Goal: Information Seeking & Learning: Check status

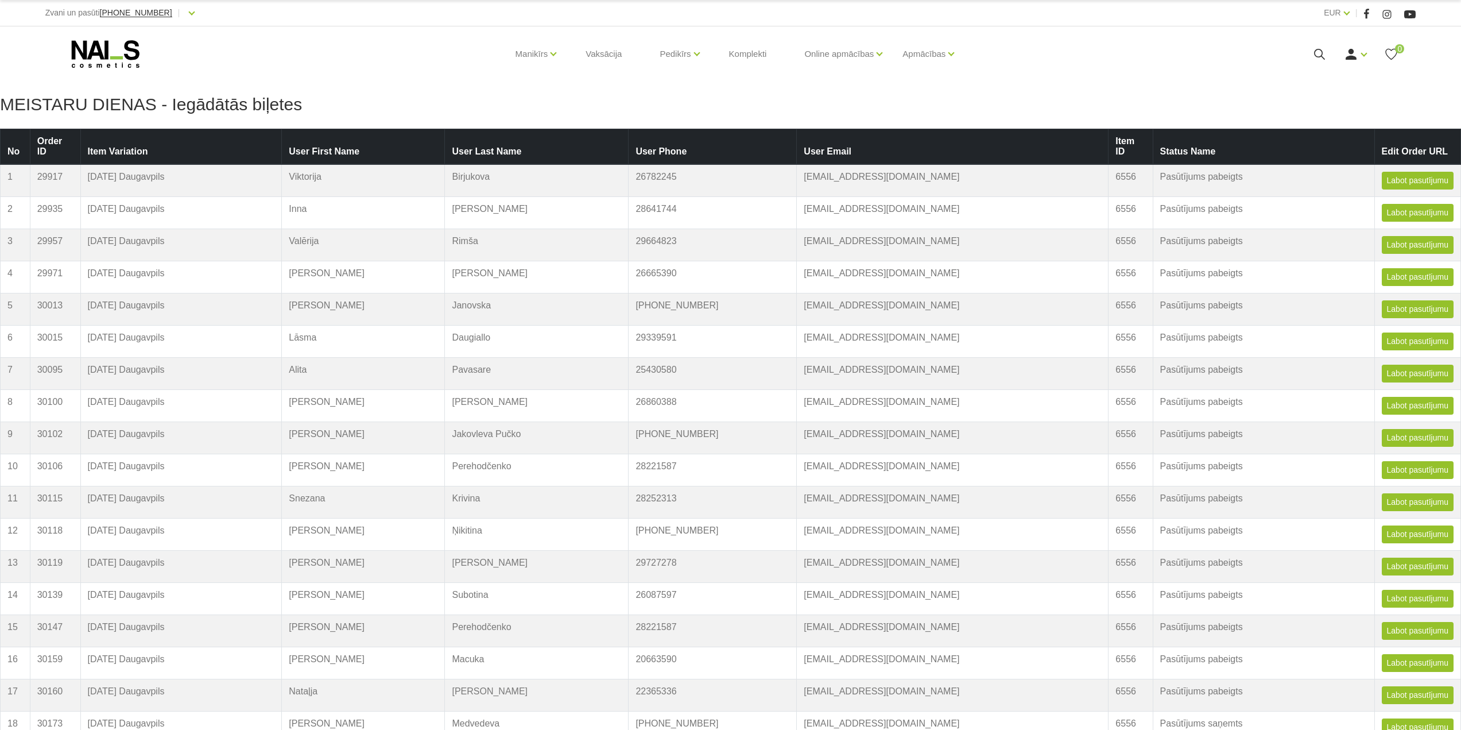
click at [167, 142] on th "Item Variation" at bounding box center [181, 147] width 202 height 36
click at [247, 141] on th "Item Variation" at bounding box center [181, 147] width 202 height 36
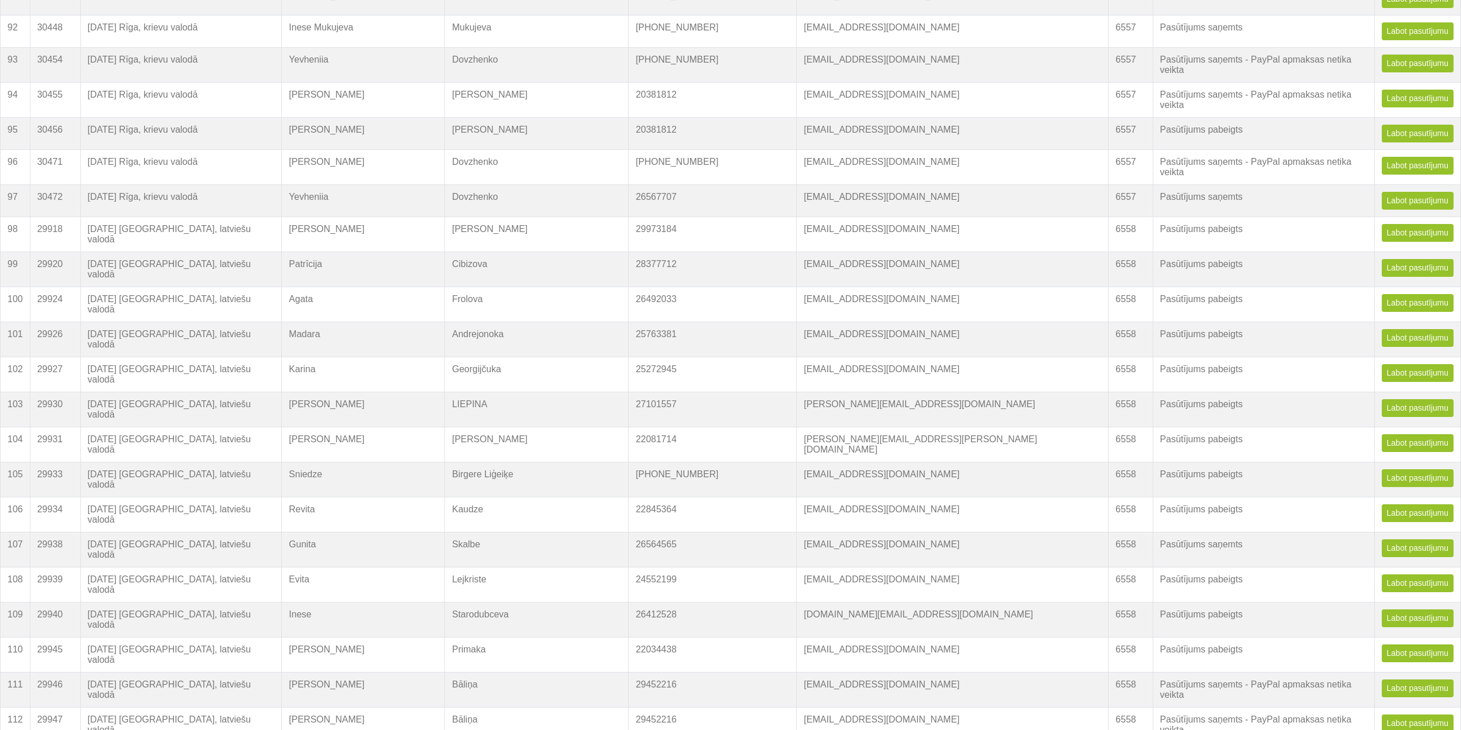
scroll to position [4981, 0]
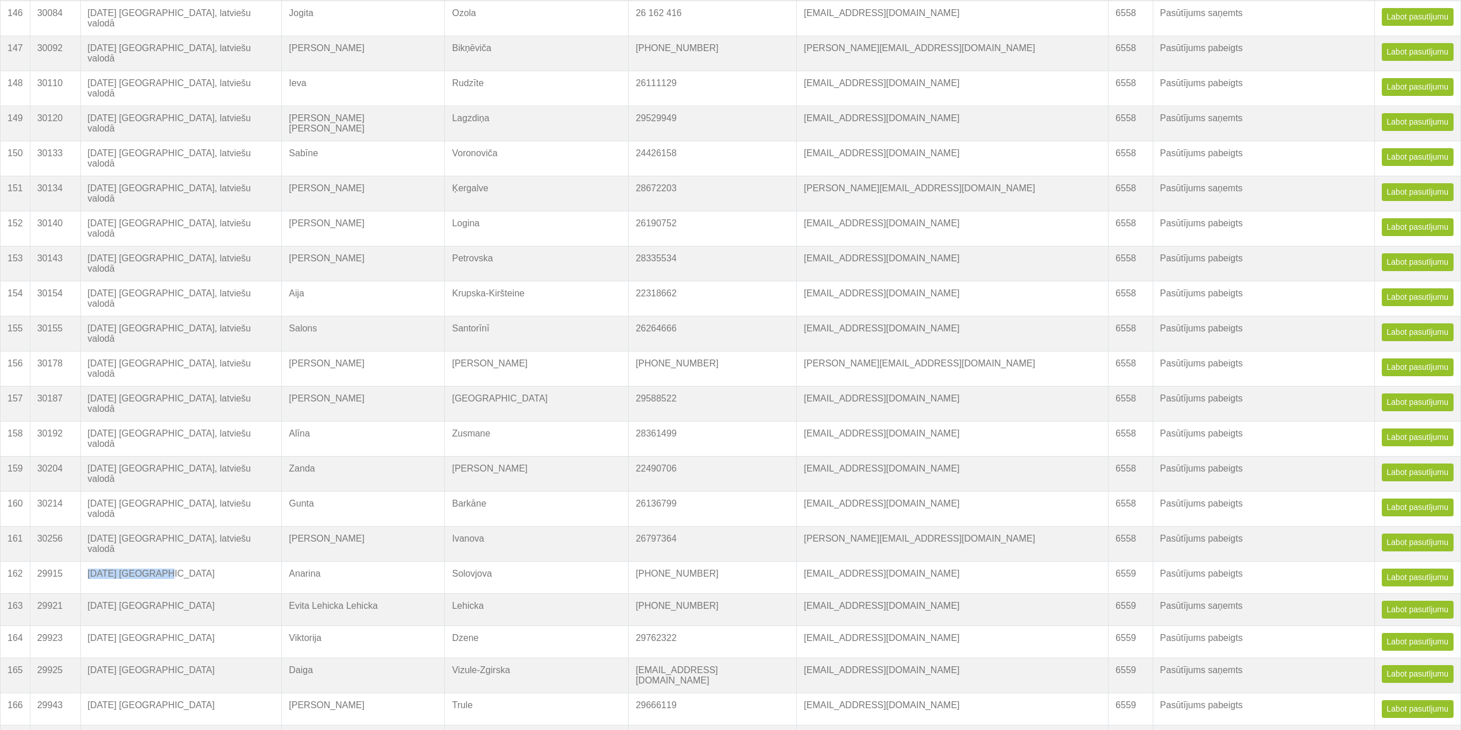
drag, startPoint x: 203, startPoint y: 370, endPoint x: 121, endPoint y: 374, distance: 81.6
click at [121, 562] on td "[DATE] [GEOGRAPHIC_DATA]" at bounding box center [181, 578] width 202 height 32
copy td "[DATE] [GEOGRAPHIC_DATA]"
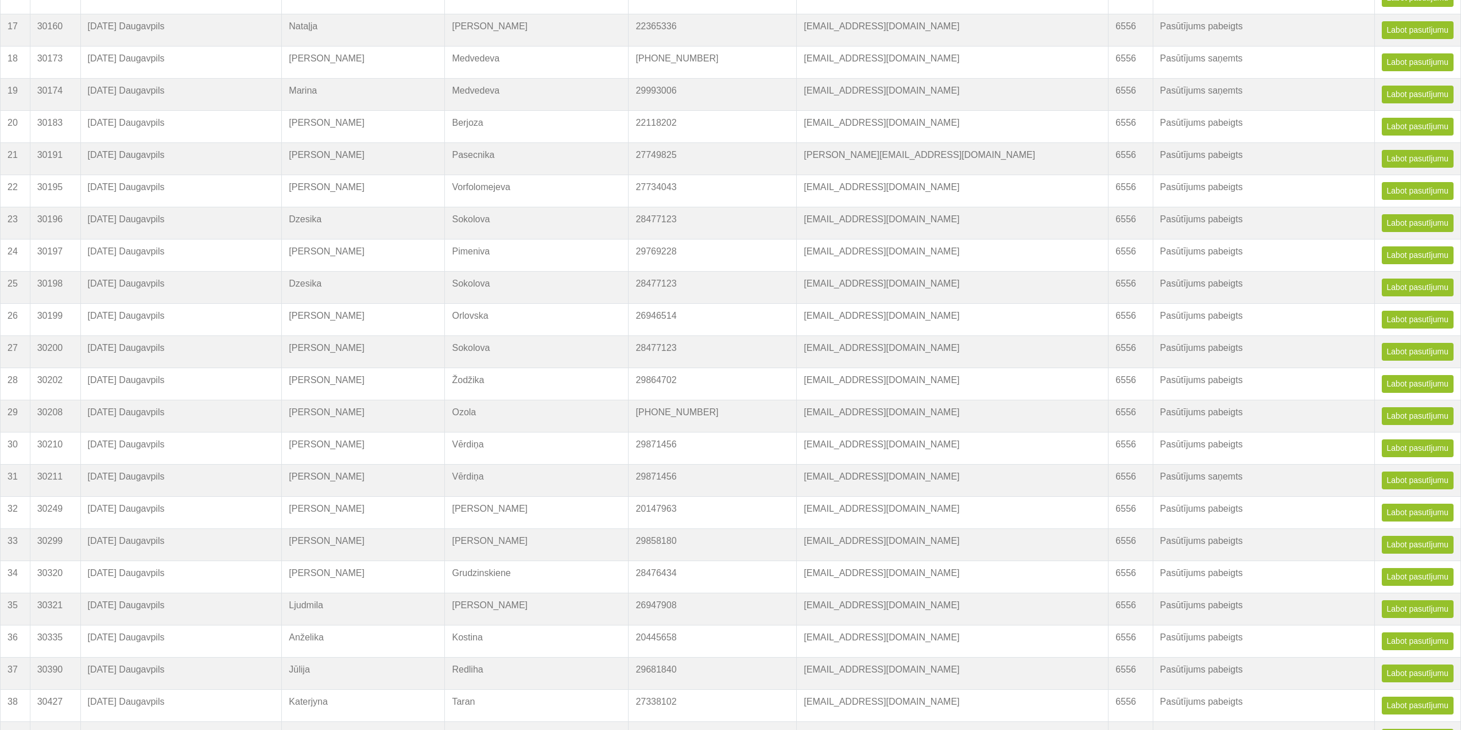
scroll to position [398, 0]
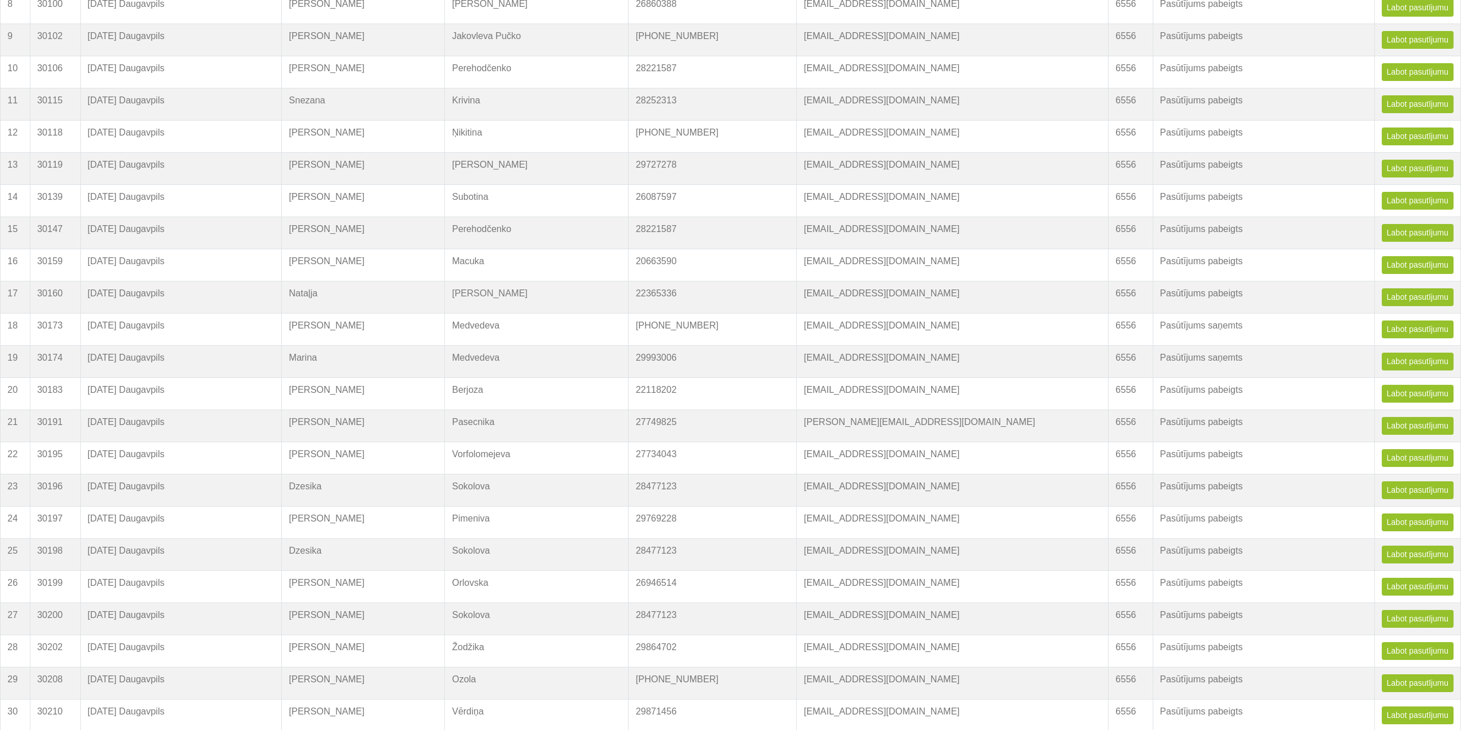
drag, startPoint x: 119, startPoint y: 322, endPoint x: 205, endPoint y: 324, distance: 86.2
click at [205, 324] on td "[DATE] Daugavpils" at bounding box center [181, 330] width 202 height 32
copy td "[DATE] Daugavpils"
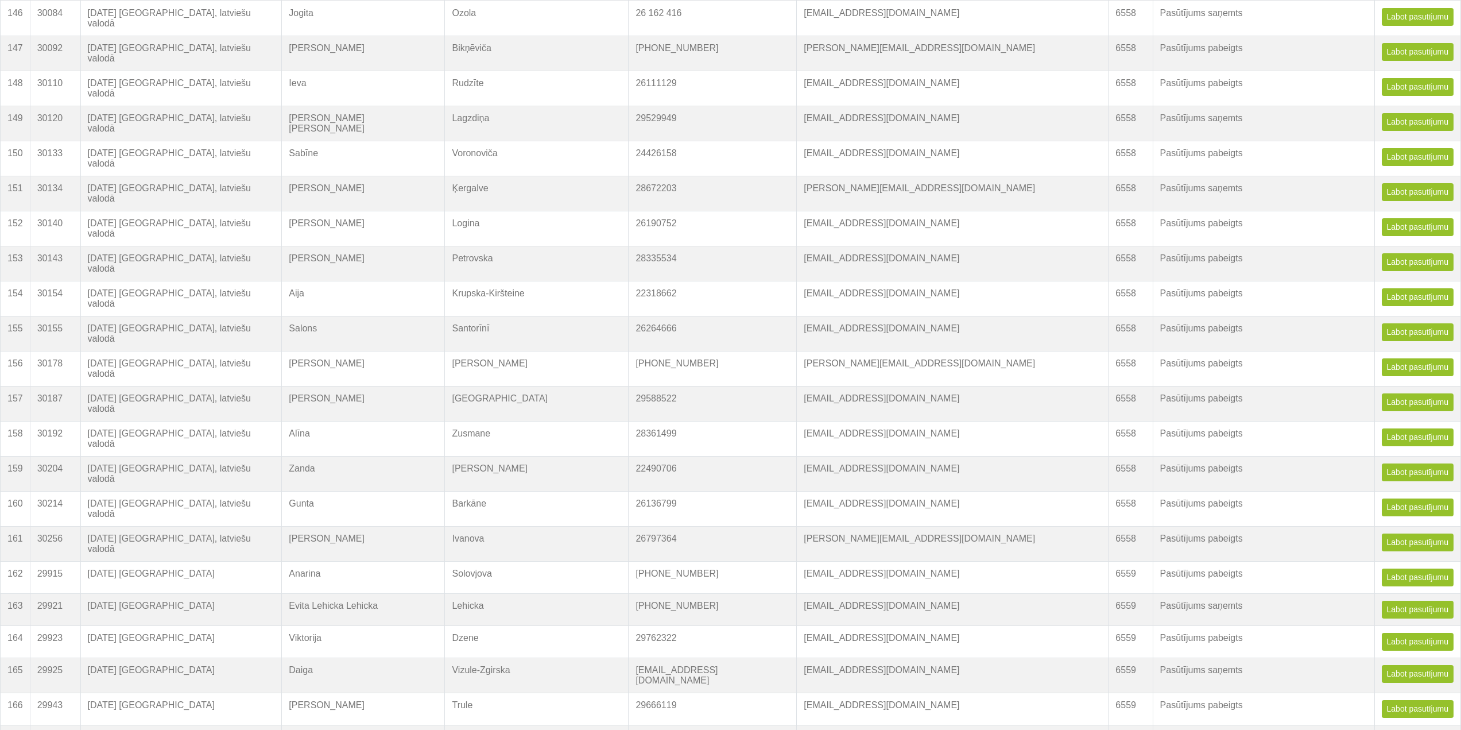
scroll to position [5039, 0]
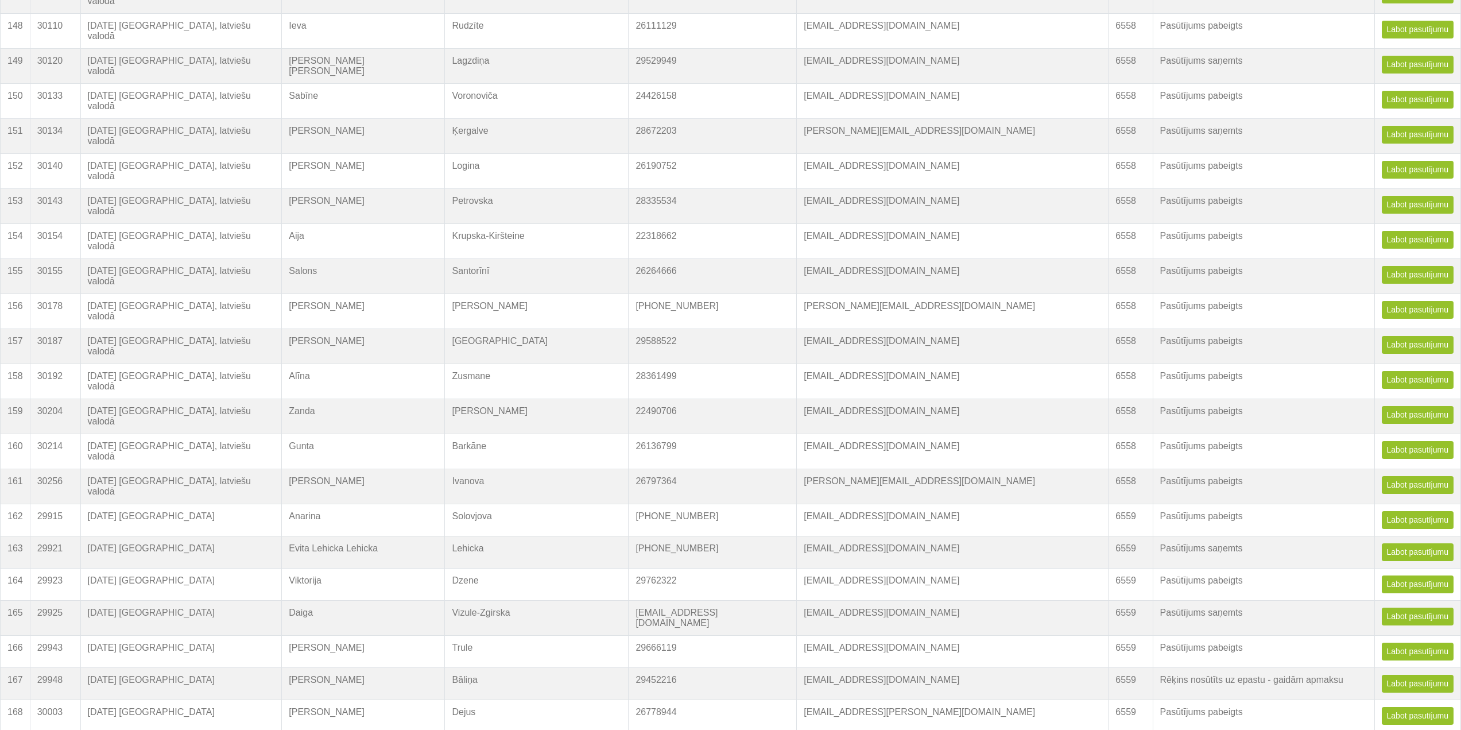
drag, startPoint x: 6, startPoint y: 307, endPoint x: 654, endPoint y: 300, distance: 647.7
click at [654, 504] on tr "162 29915 07.10.25 Liepāja Anarina Solovjova +371 27 118 231 anarina.haritonova…" at bounding box center [731, 520] width 1461 height 32
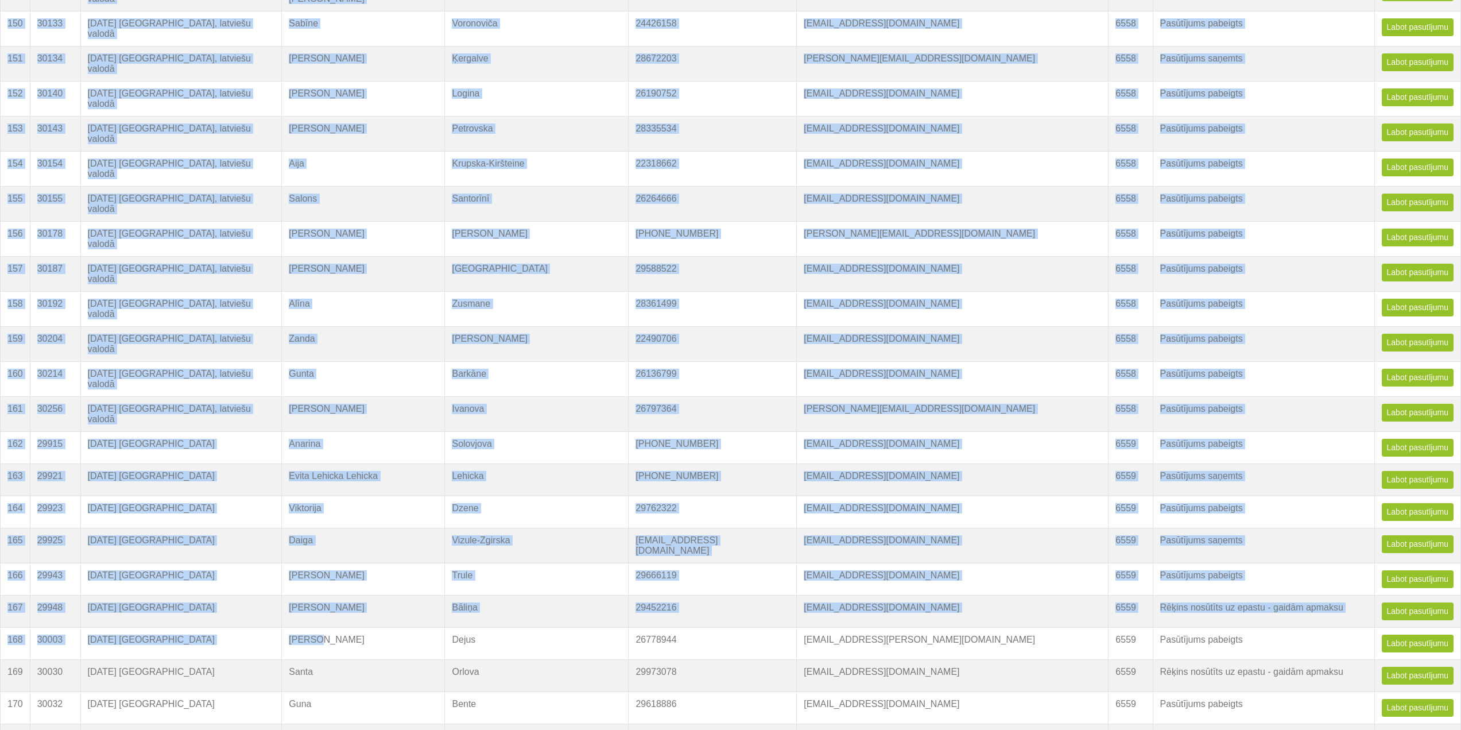
scroll to position [5106, 0]
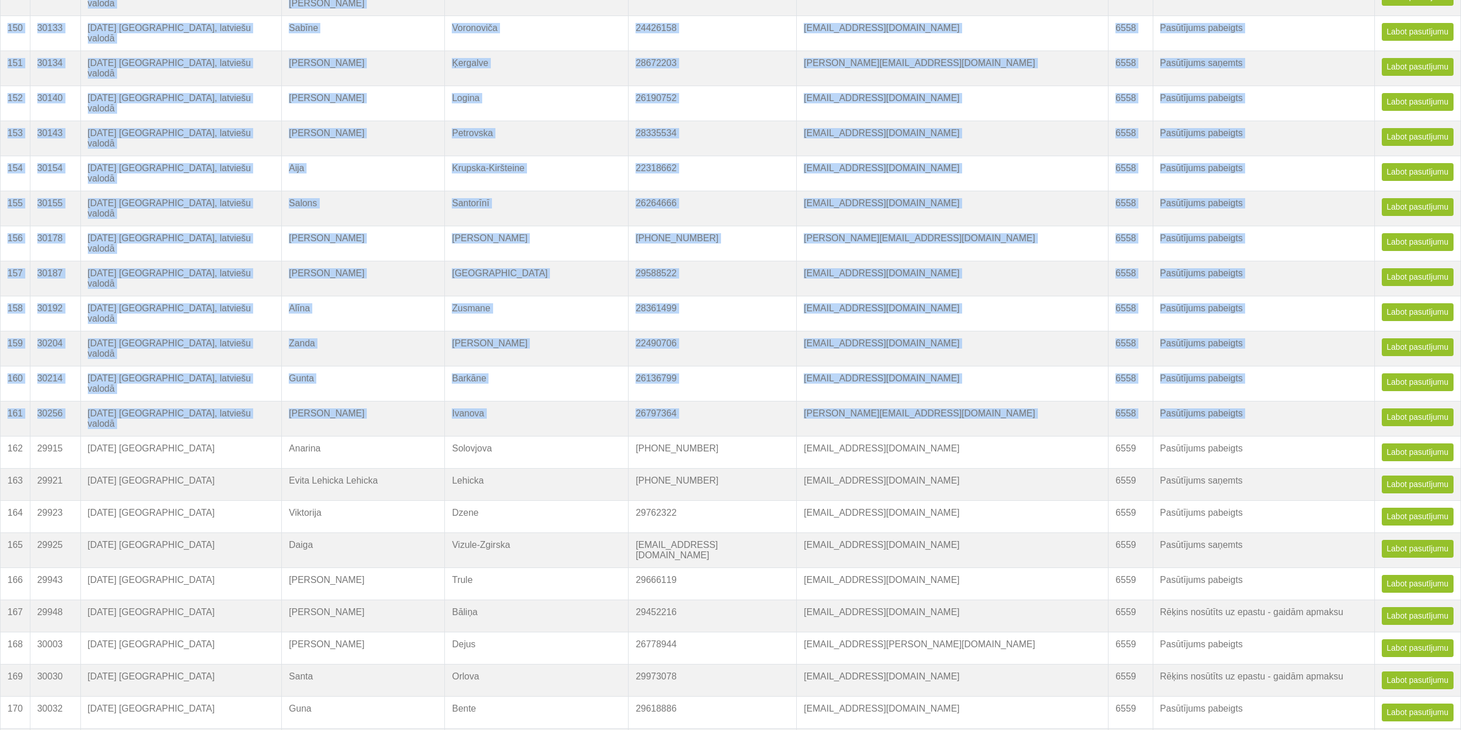
drag, startPoint x: 1286, startPoint y: 670, endPoint x: 4, endPoint y: 250, distance: 1348.8
copy table "No Order ID Item Variation User First Name User Last Name User Phone User Email…"
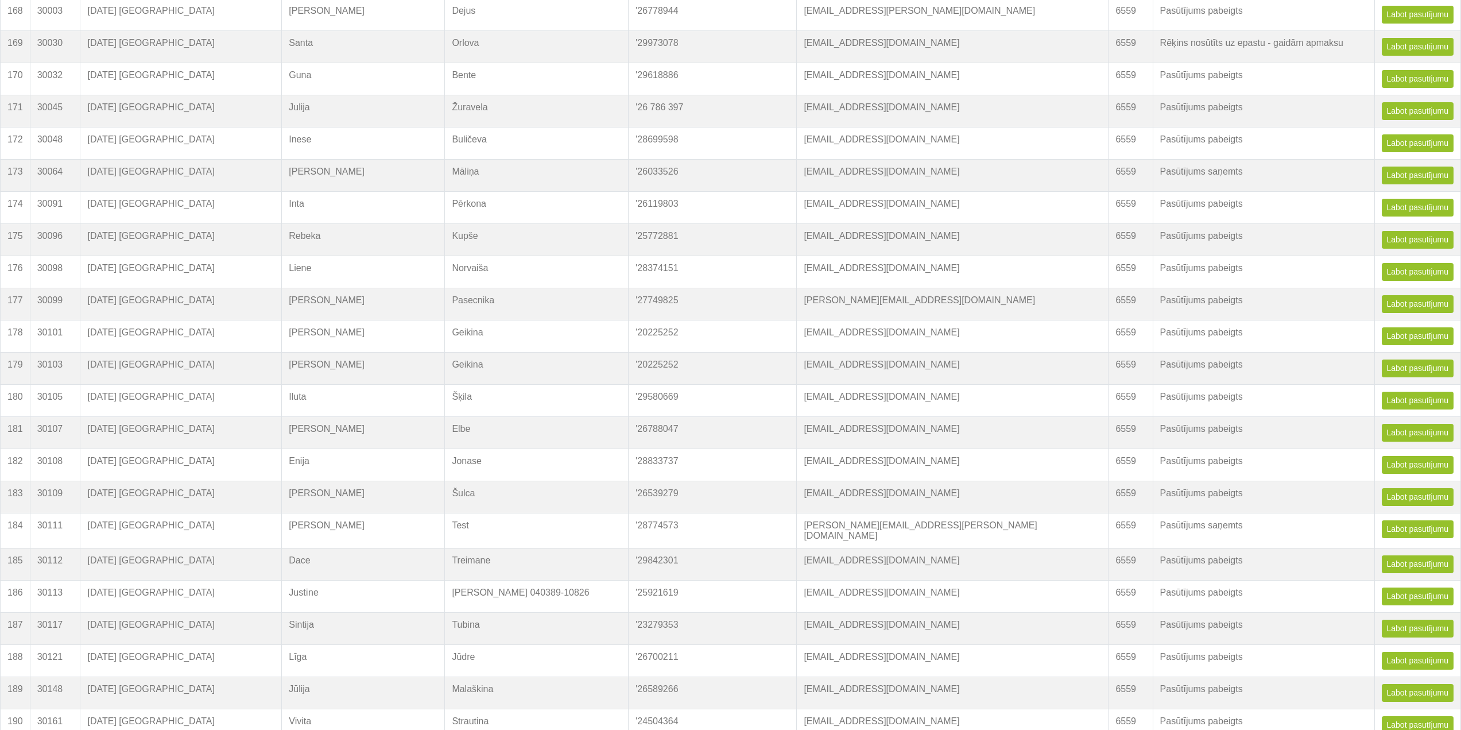
scroll to position [6083, 0]
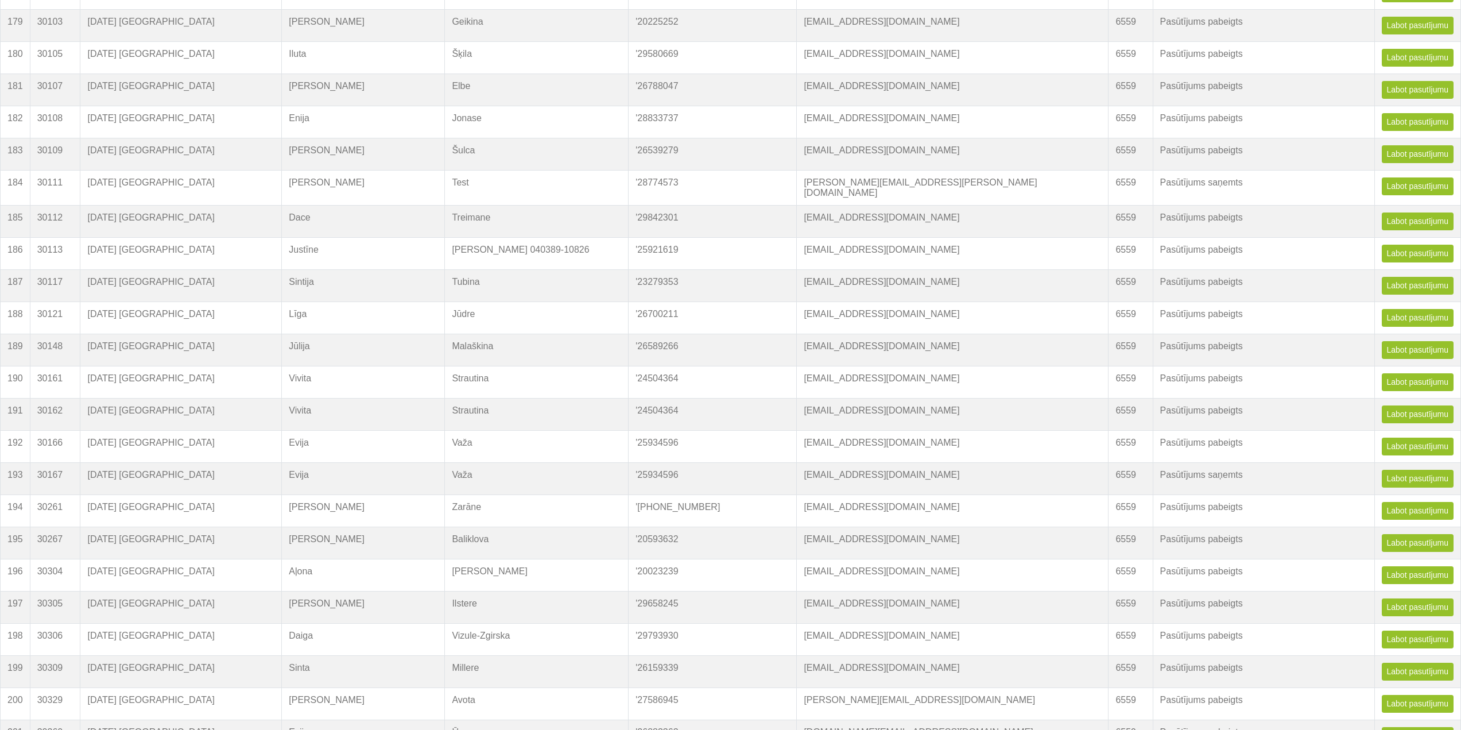
drag, startPoint x: 11, startPoint y: 238, endPoint x: 1469, endPoint y: 757, distance: 1547.4
copy table "Lo Ipsum DO Sita Consectet Adip Elits Doei Temp Inci Utla Etdo Magna Aliq Enima…"
